Goal: Information Seeking & Learning: Learn about a topic

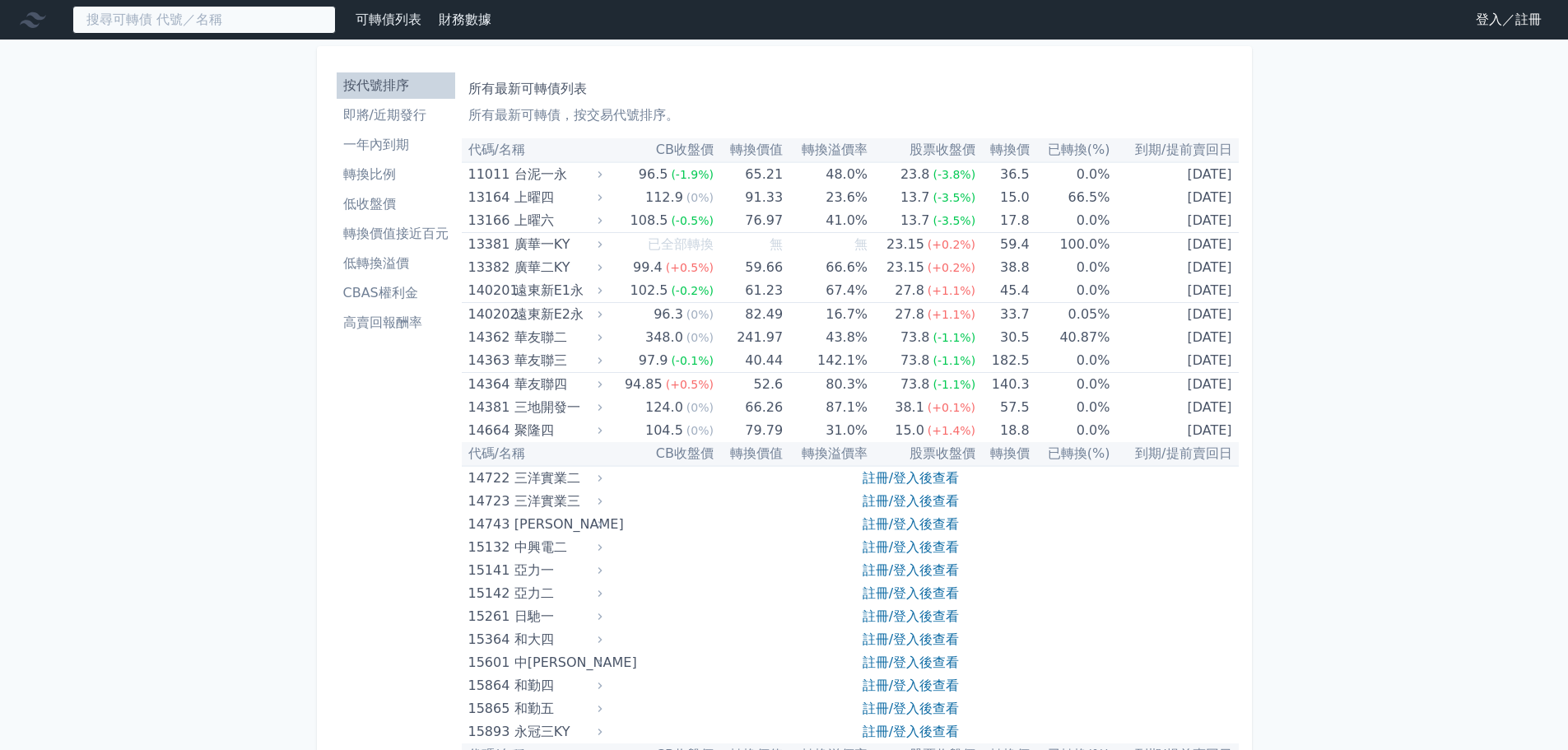
click at [144, 22] on input at bounding box center [204, 20] width 263 height 28
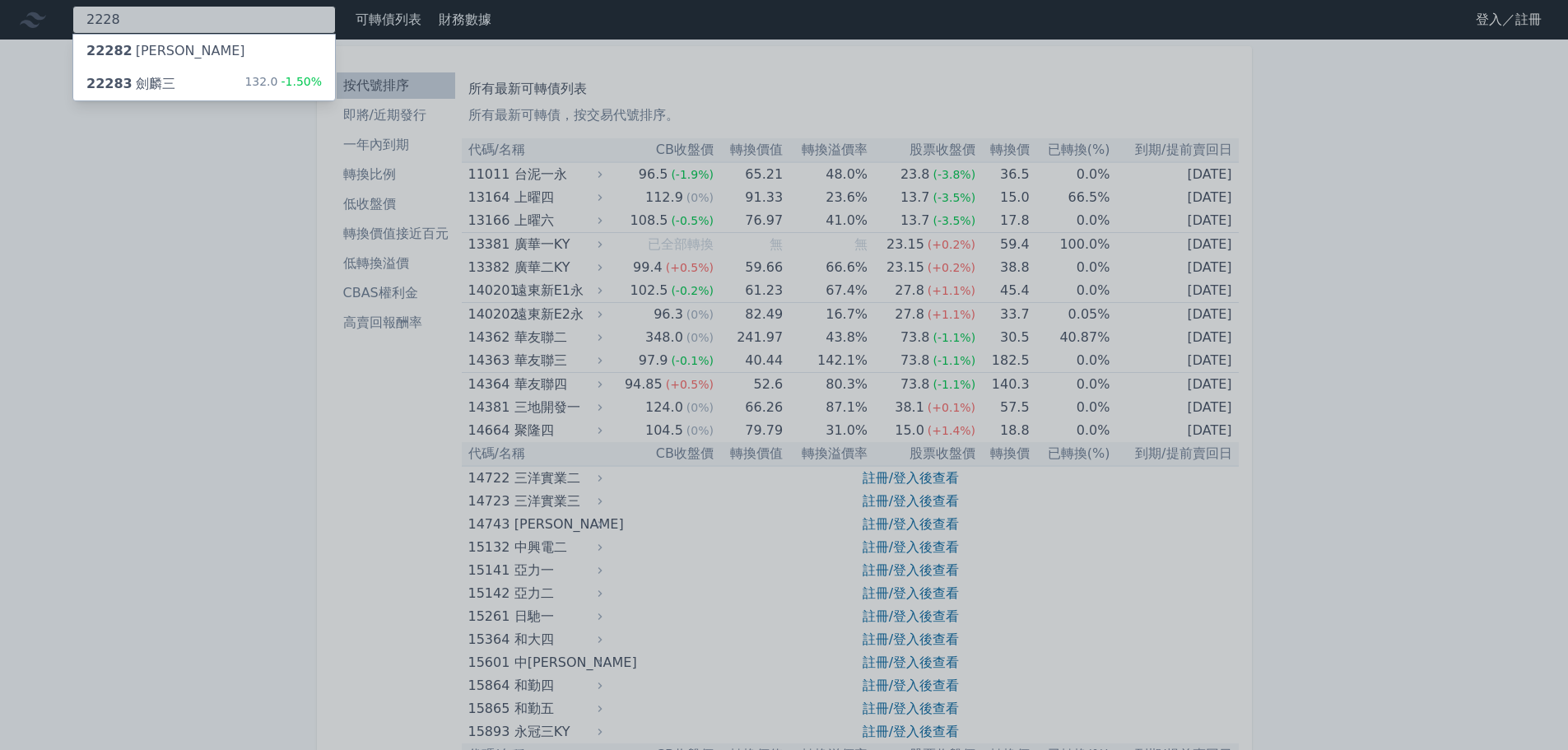
type input "2228"
click at [167, 75] on div "22283 [PERSON_NAME]" at bounding box center [131, 84] width 89 height 20
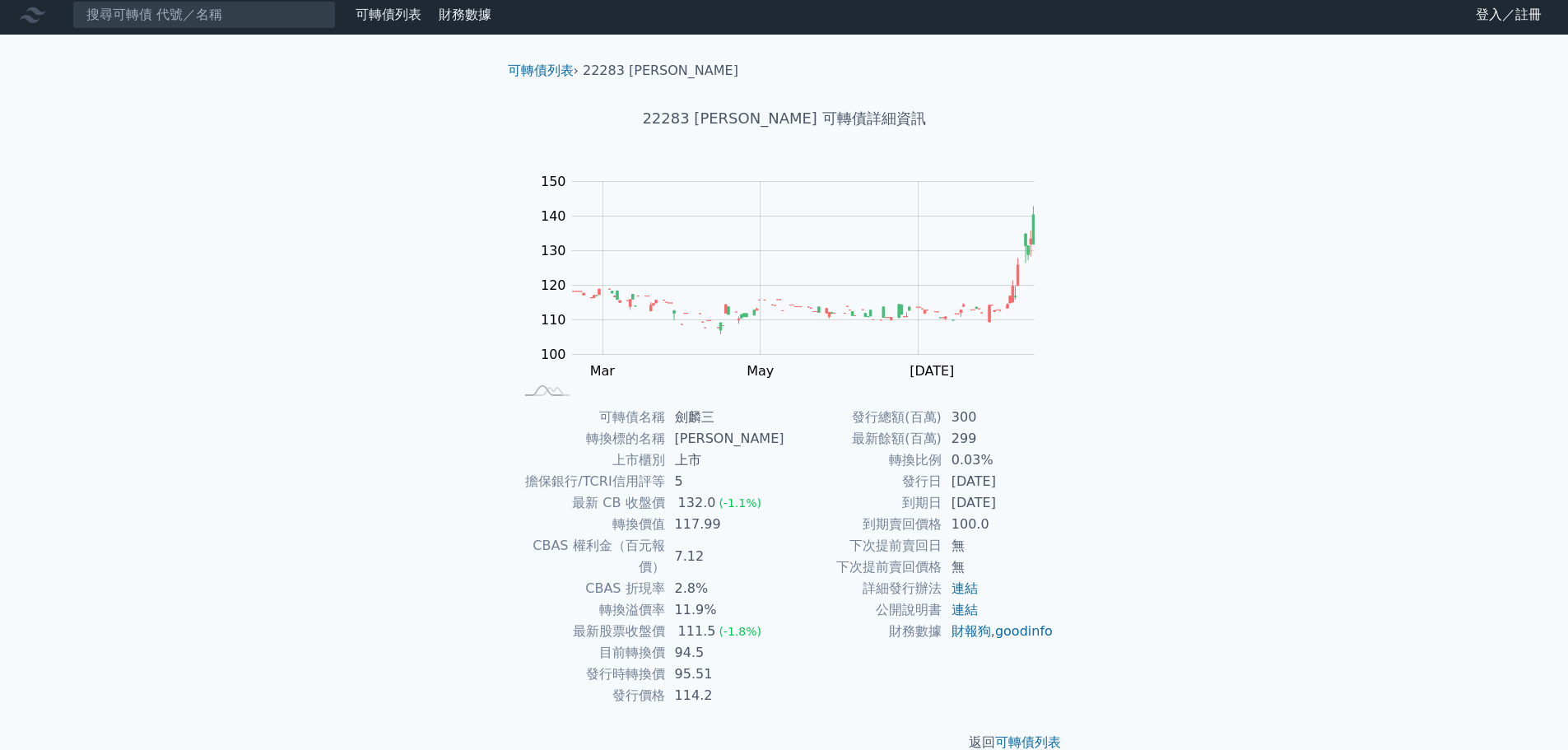
scroll to position [12, 0]
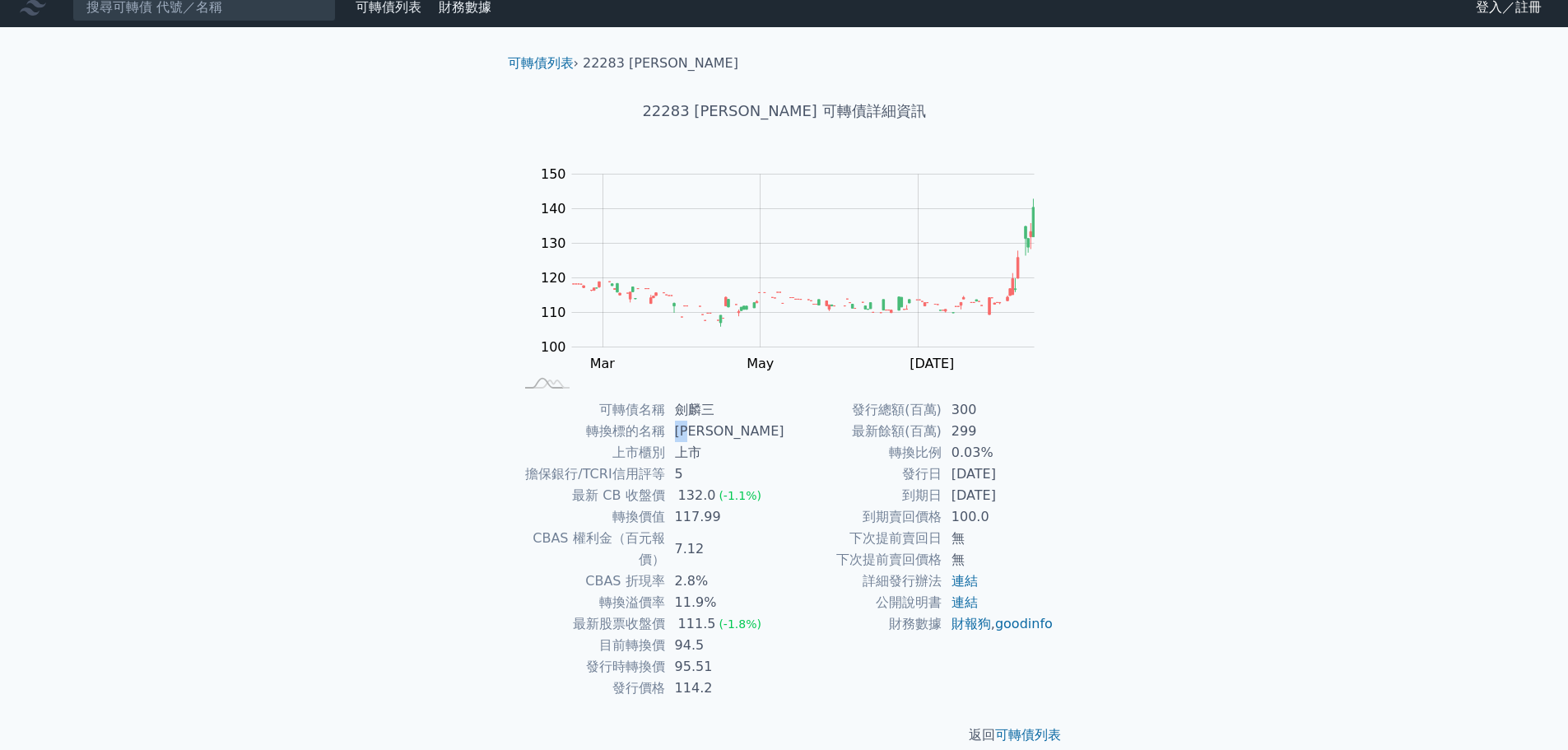
drag, startPoint x: 683, startPoint y: 430, endPoint x: 757, endPoint y: 429, distance: 74.0
click at [757, 429] on td "[PERSON_NAME]" at bounding box center [725, 431] width 120 height 22
drag, startPoint x: 732, startPoint y: 115, endPoint x: 638, endPoint y: 143, distance: 98.1
click at [776, 112] on h1 "22283 [PERSON_NAME] 可轉債詳細資訊" at bounding box center [784, 111] width 579 height 23
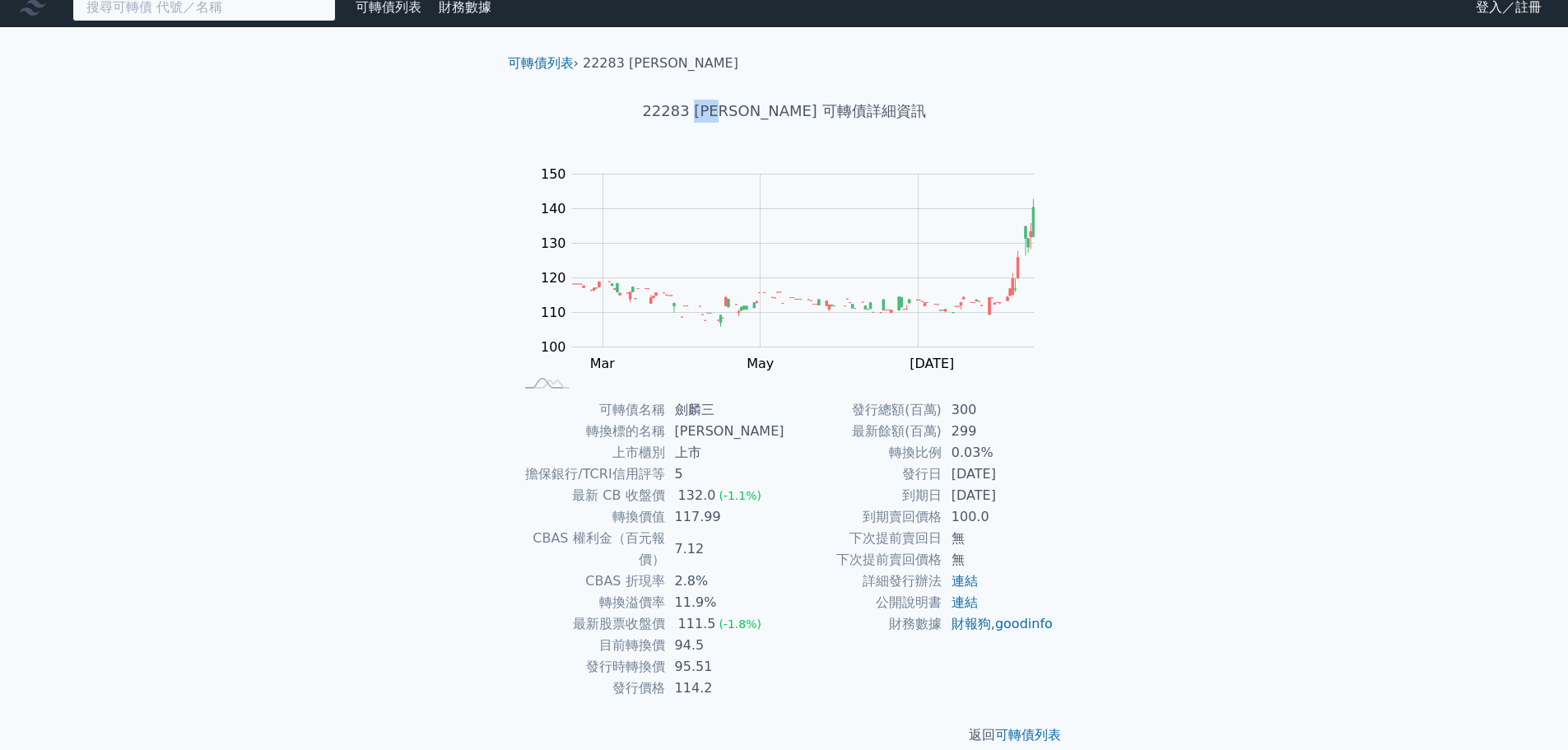
click at [146, 3] on input at bounding box center [204, 8] width 263 height 28
paste input "33055"
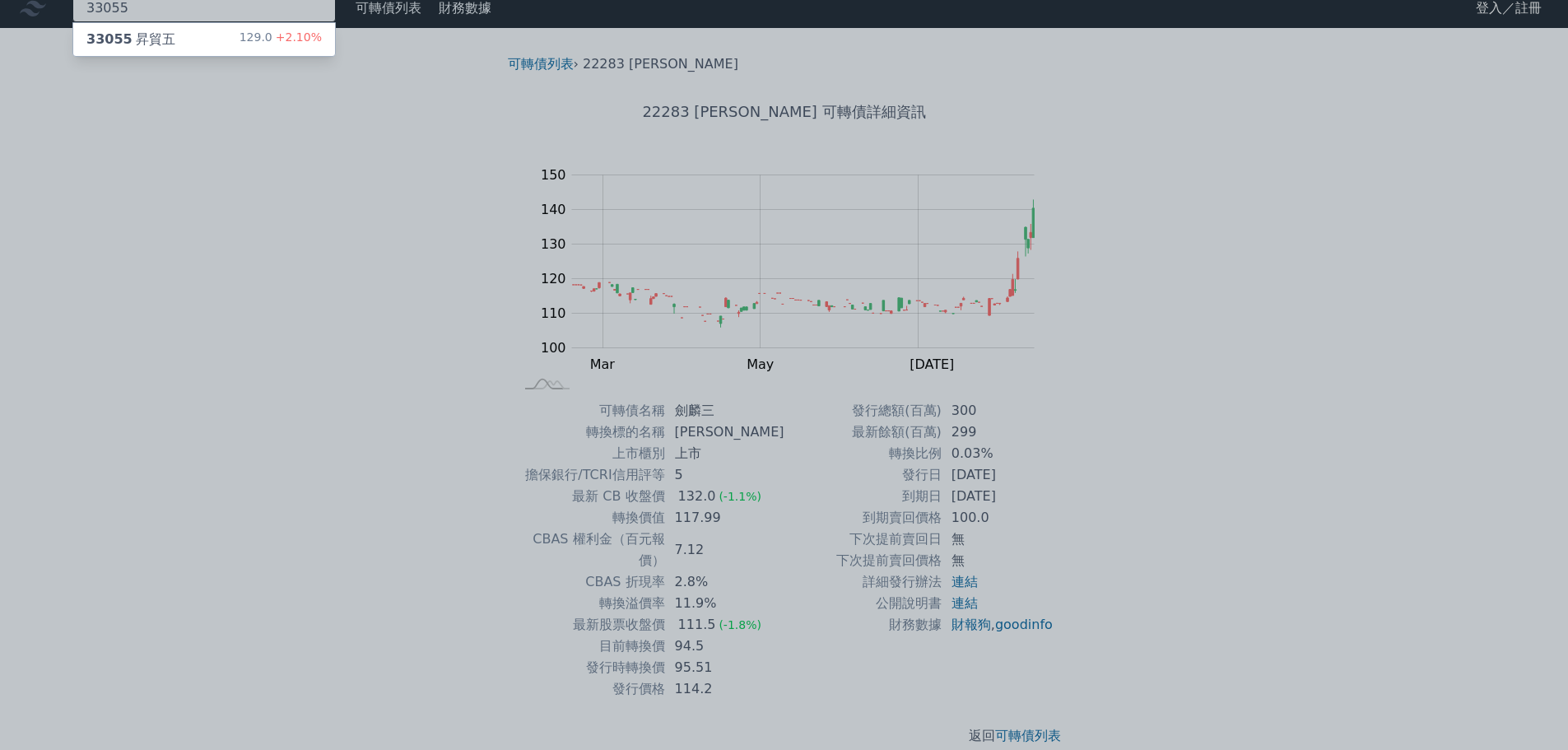
type input "33055"
click at [171, 32] on div "33055 昇貿五 129.0 +2.10%" at bounding box center [204, 39] width 261 height 33
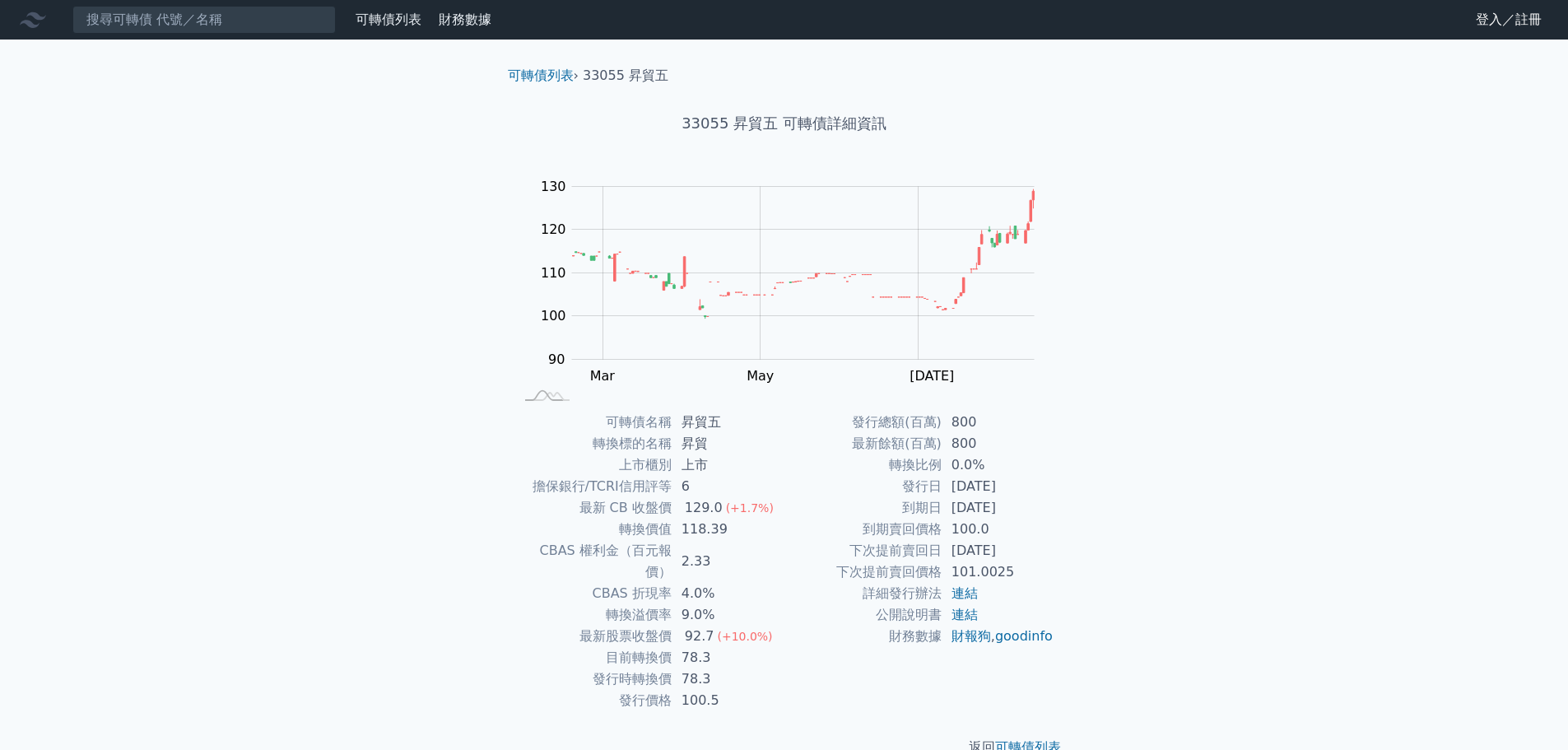
click at [92, 662] on div "可轉債列表 財務數據 可轉債列表 財務數據 登入／註冊 登入／註冊 可轉債列表 › 33055 昇貿五 33055 昇貿五 可轉債詳細資訊 Zoom Out …" at bounding box center [784, 392] width 1568 height 784
